Goal: Transaction & Acquisition: Purchase product/service

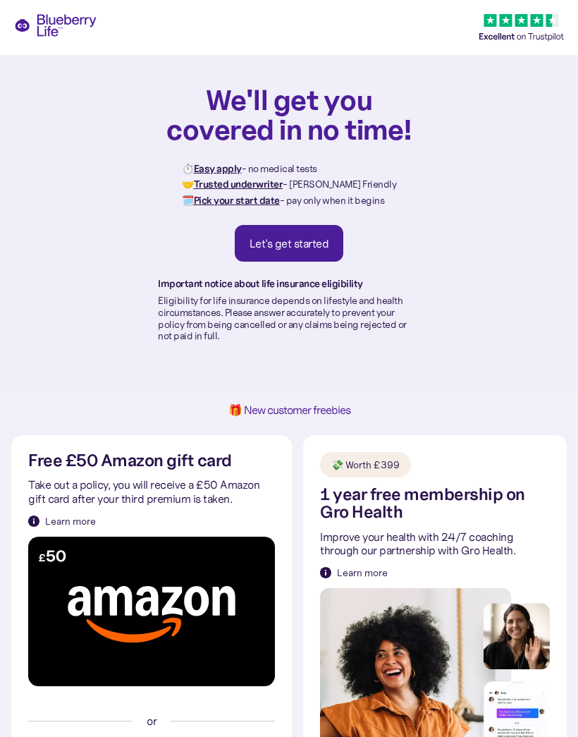
click at [319, 247] on div "Let's get started" at bounding box center [290, 243] width 80 height 14
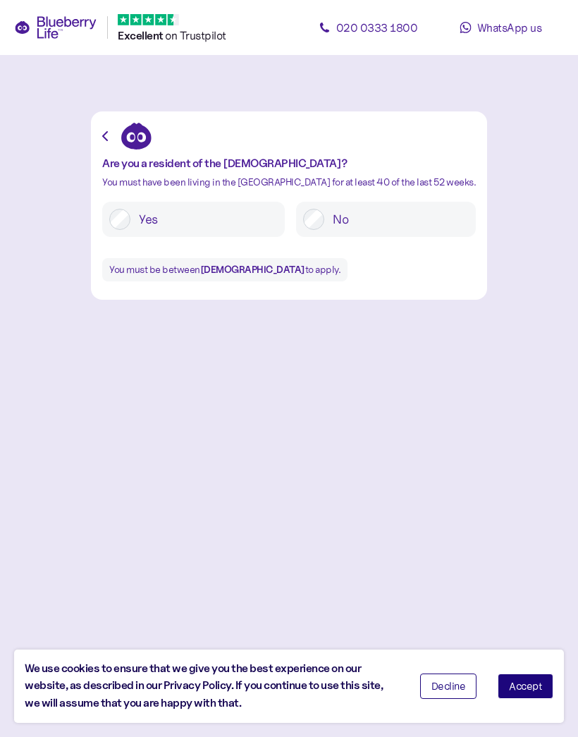
click at [228, 214] on label "Yes" at bounding box center [203, 219] width 147 height 21
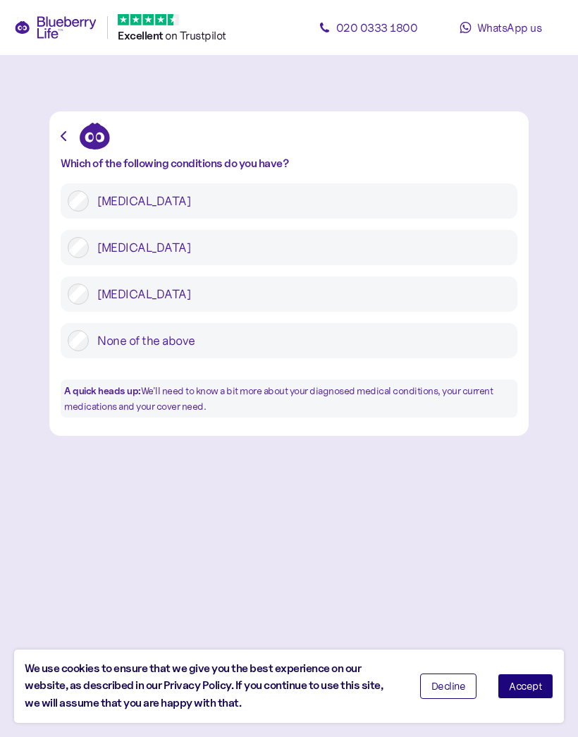
click at [94, 199] on label "Type 1 diabetes" at bounding box center [300, 200] width 422 height 21
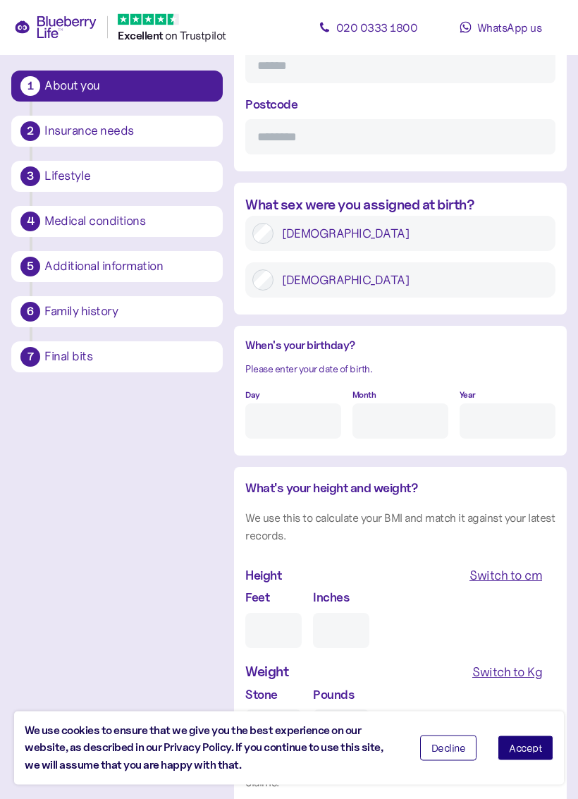
scroll to position [945, 0]
click at [485, 269] on label "Male" at bounding box center [411, 279] width 275 height 21
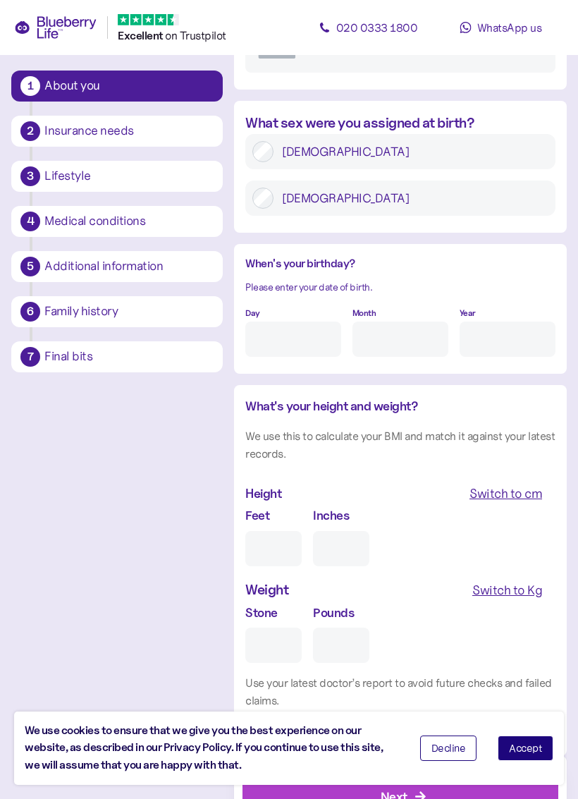
scroll to position [1027, 0]
click at [323, 321] on input "Day" at bounding box center [293, 338] width 96 height 35
type input "23"
click at [391, 321] on input "Month" at bounding box center [401, 338] width 96 height 35
click at [428, 321] on input "10" at bounding box center [401, 338] width 96 height 35
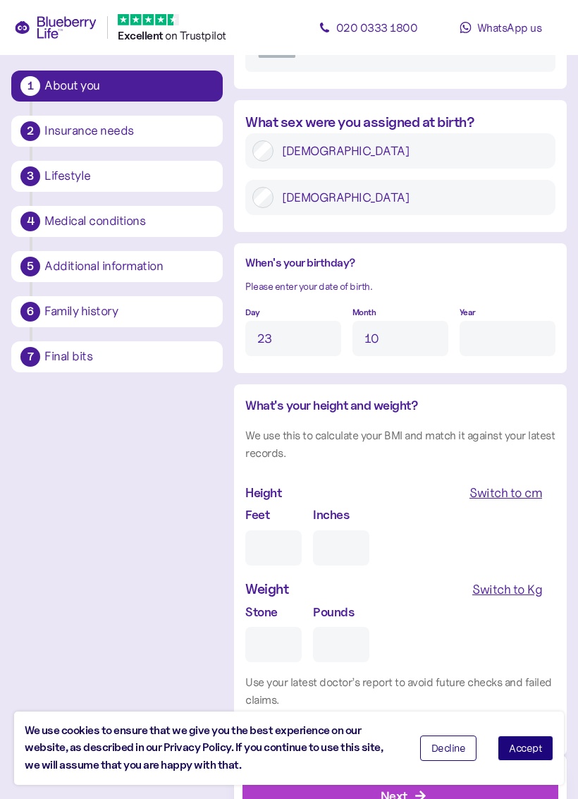
type input "10"
click at [465, 321] on input "Year" at bounding box center [508, 338] width 96 height 35
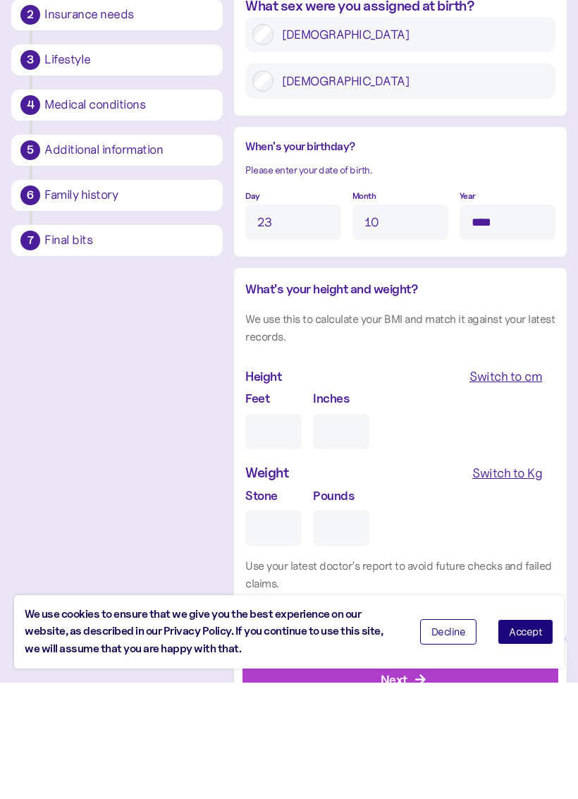
type input "****"
click at [276, 530] on input "Feet" at bounding box center [273, 547] width 56 height 35
type input "6"
type input "0"
type input "6"
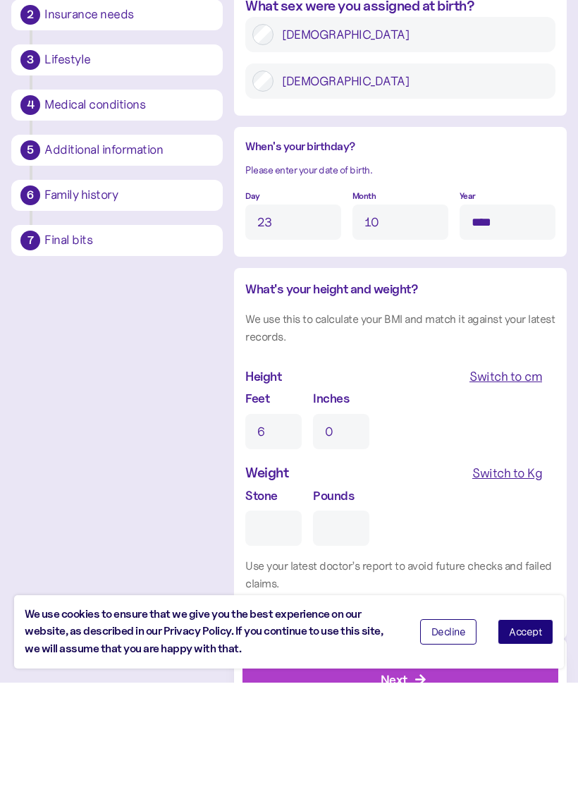
click at [345, 530] on input "0" at bounding box center [341, 547] width 56 height 35
click at [517, 580] on div "Switch to Kg" at bounding box center [507, 590] width 70 height 20
type input "2"
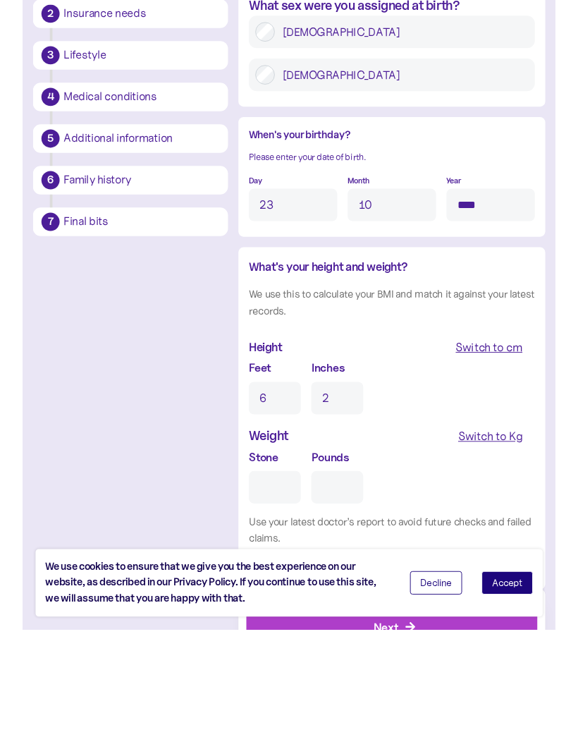
scroll to position [1053, 0]
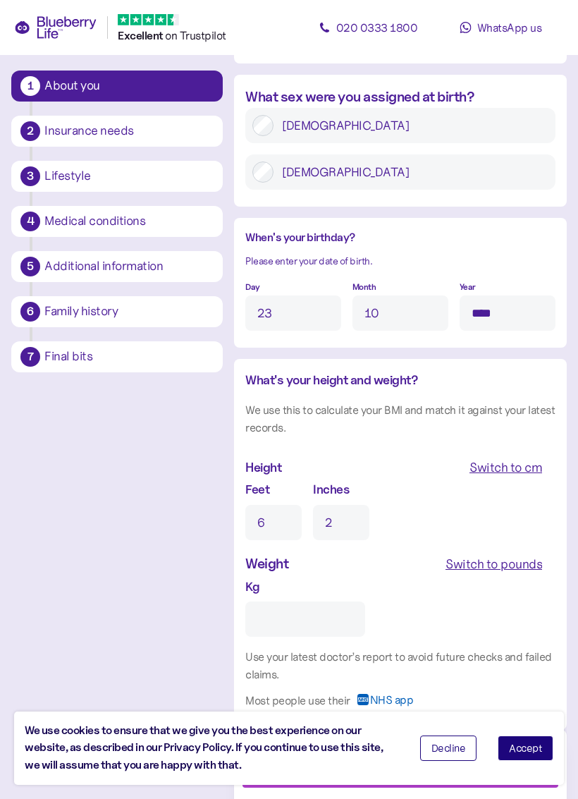
click at [305, 601] on input "Kg" at bounding box center [305, 618] width 120 height 35
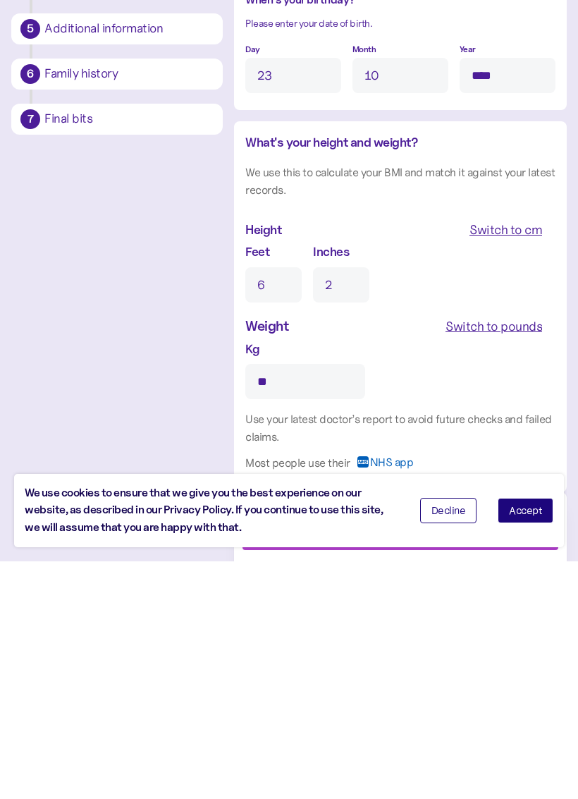
type input "**"
click at [541, 725] on div "Decline Accept" at bounding box center [487, 748] width 155 height 47
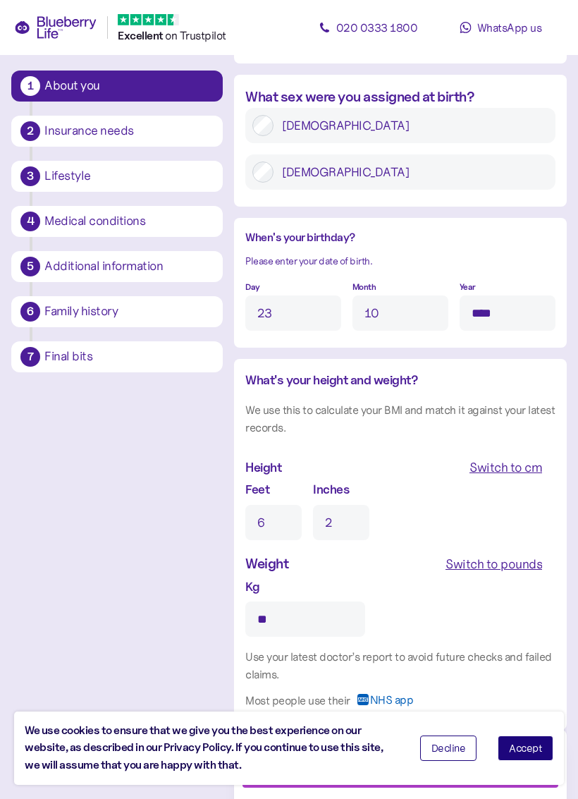
click at [523, 730] on div "Decline Accept" at bounding box center [487, 748] width 155 height 47
click at [528, 736] on button "Accept" at bounding box center [526, 747] width 56 height 25
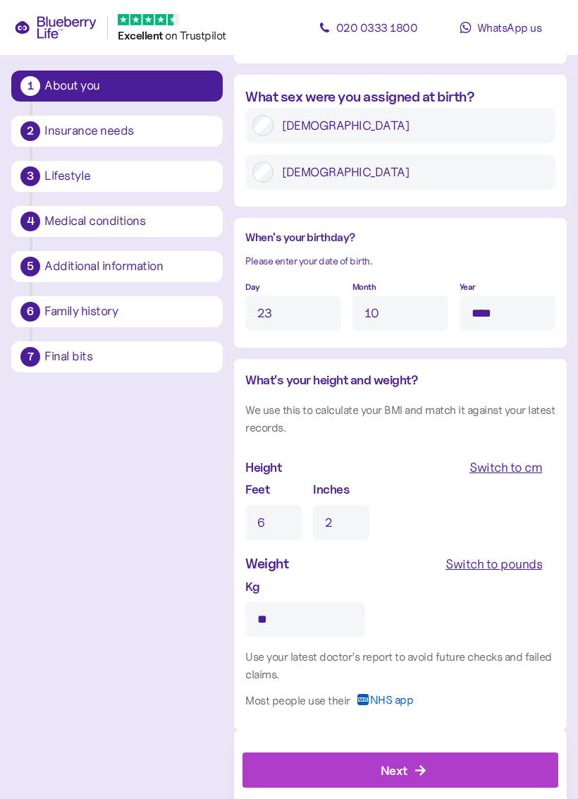
click at [513, 736] on div "Next" at bounding box center [404, 770] width 284 height 34
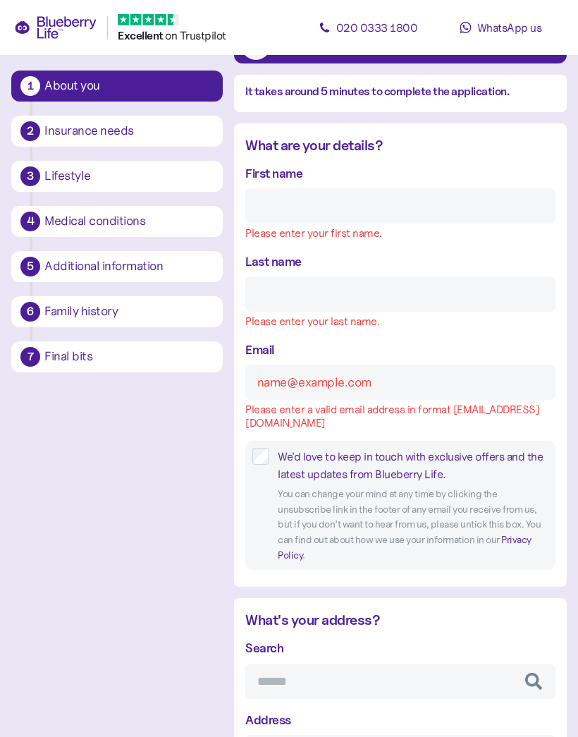
scroll to position [105, 0]
